Goal: Information Seeking & Learning: Learn about a topic

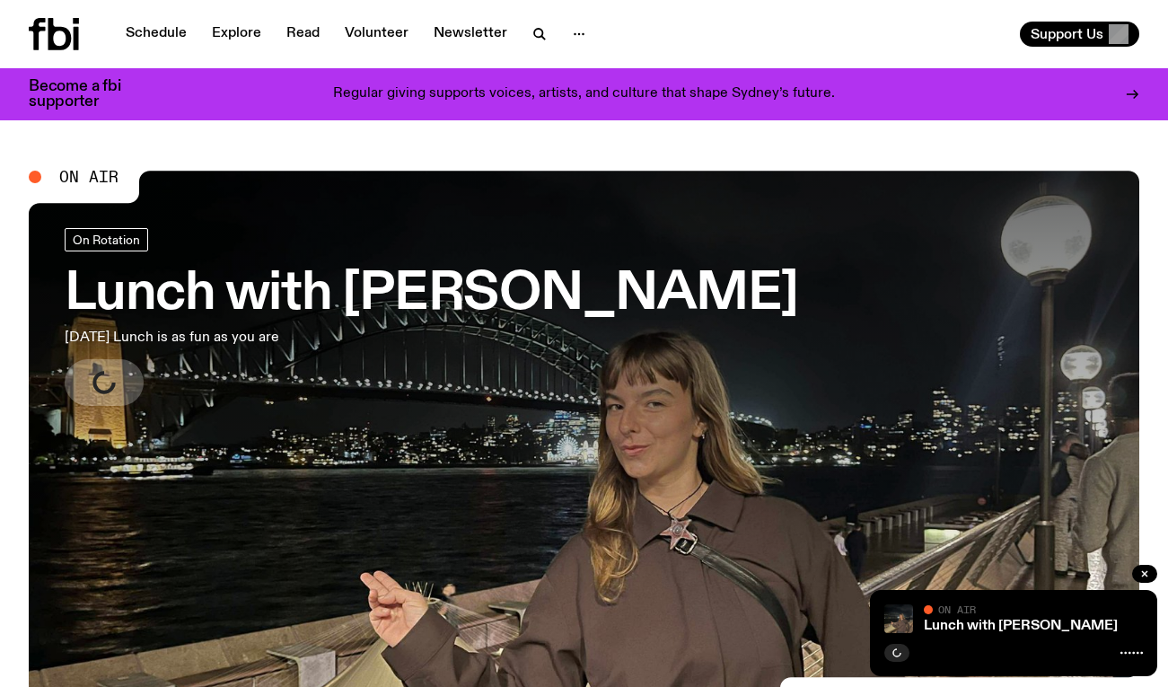
click at [313, 347] on p "[DATE] Lunch is as fun as you are" at bounding box center [295, 338] width 460 height 22
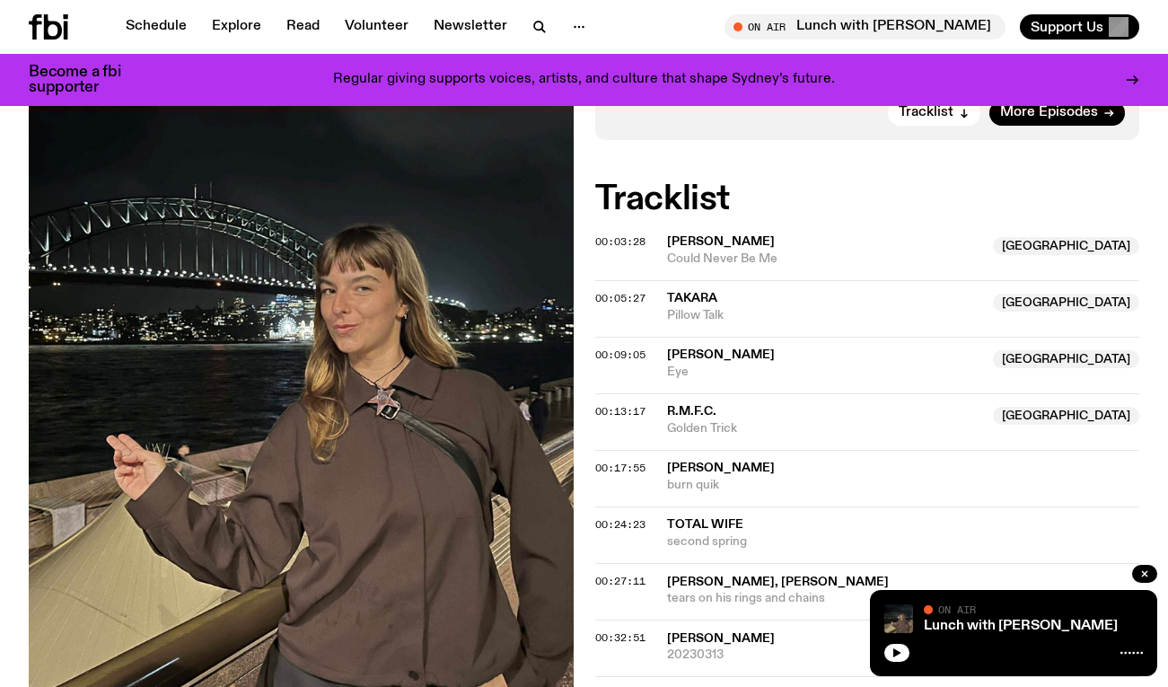
scroll to position [510, 0]
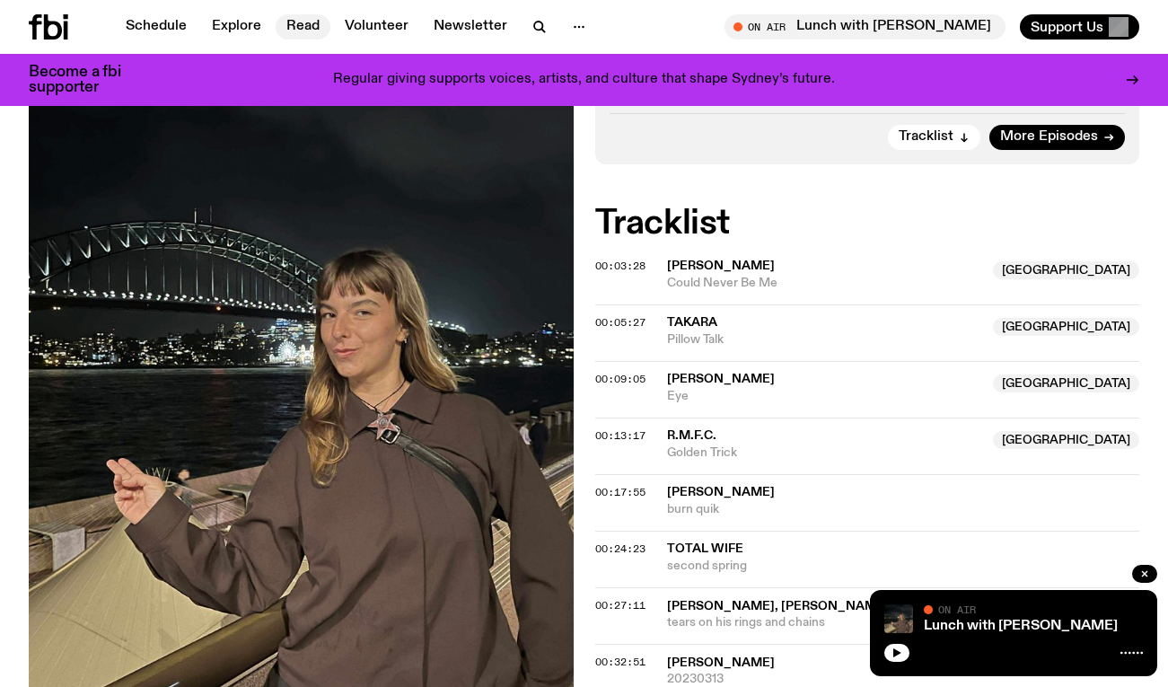
click at [311, 14] on link "Read" at bounding box center [303, 26] width 55 height 25
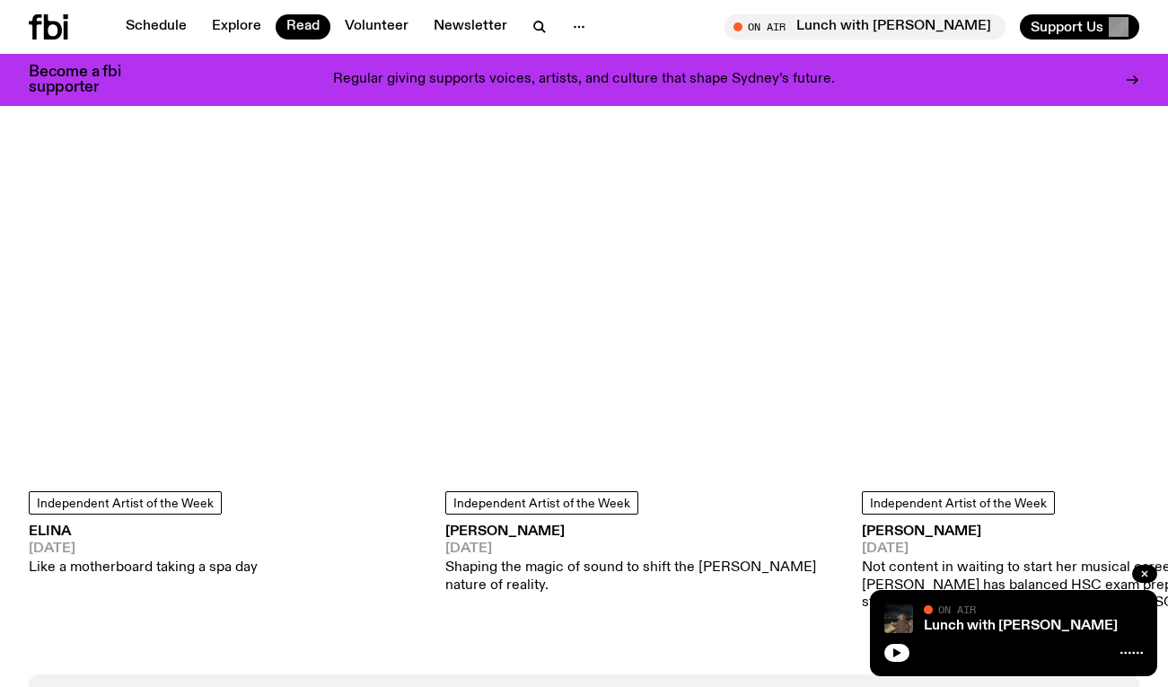
scroll to position [1570, 0]
